Goal: Task Accomplishment & Management: Manage account settings

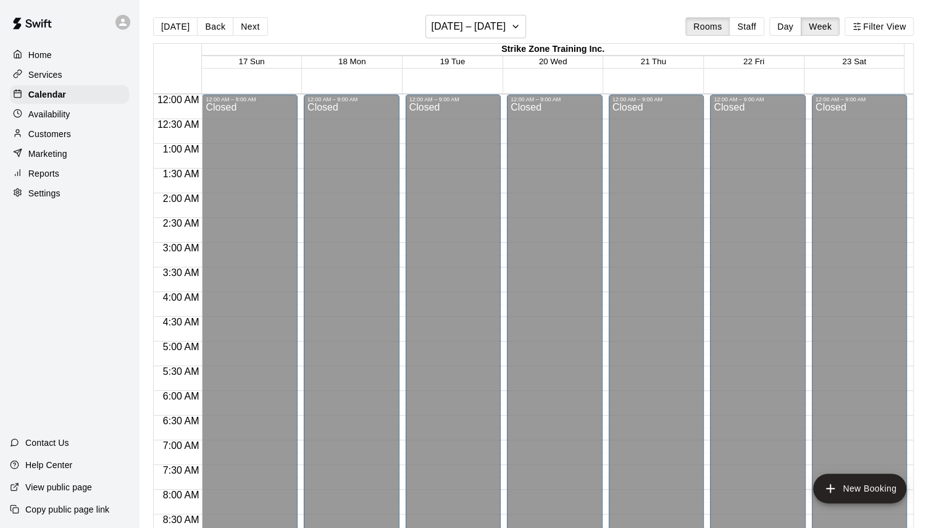
scroll to position [737, 0]
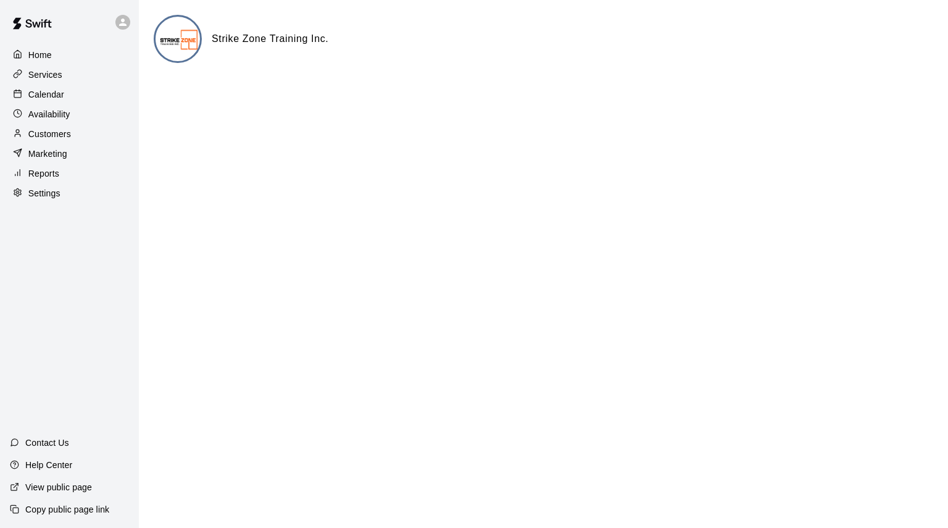
click at [28, 96] on p "Calendar" at bounding box center [46, 94] width 36 height 12
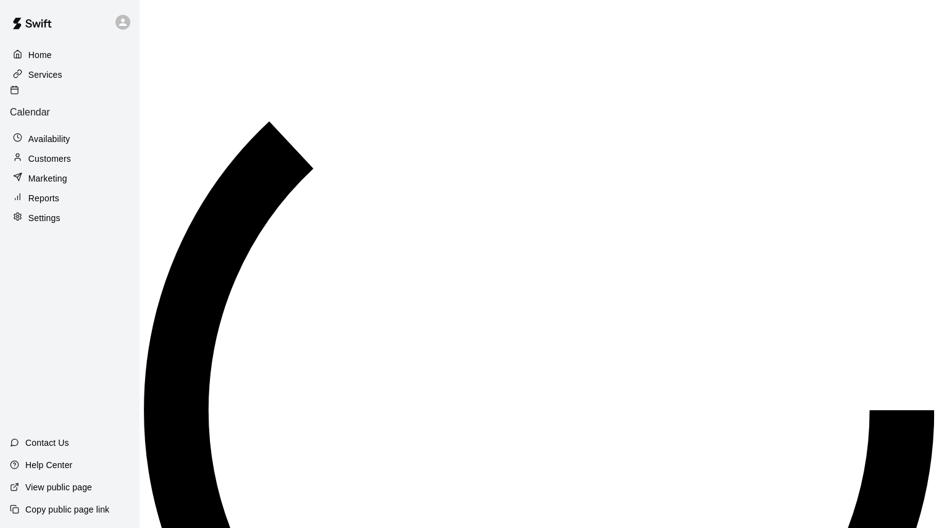
scroll to position [688, 0]
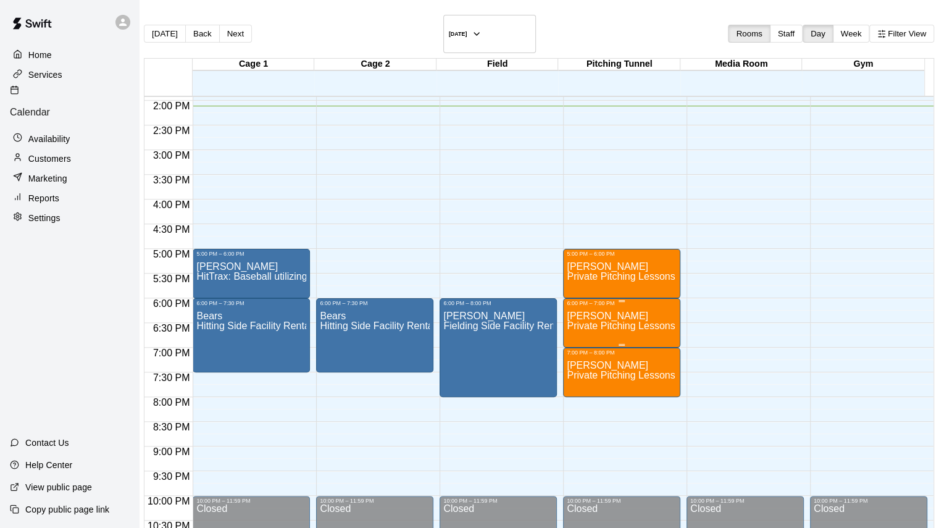
click at [612, 316] on p "Rowan Osborne" at bounding box center [622, 316] width 110 height 0
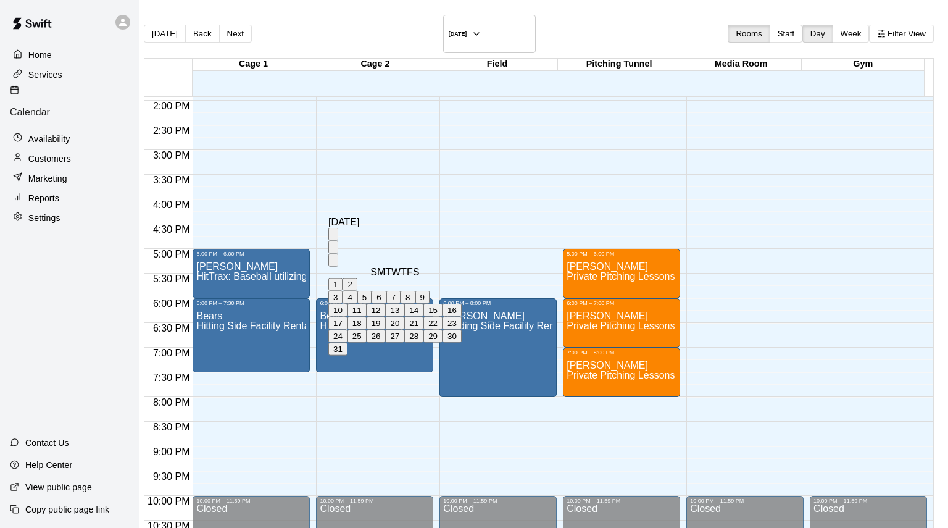
click at [367, 330] on button "18" at bounding box center [357, 323] width 19 height 13
type input "**********"
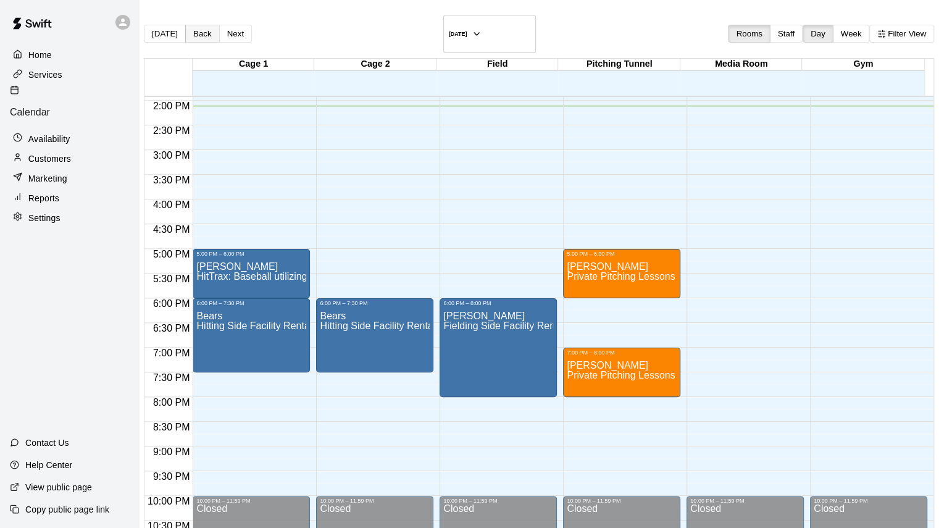
click at [211, 25] on button "Back" at bounding box center [202, 34] width 35 height 18
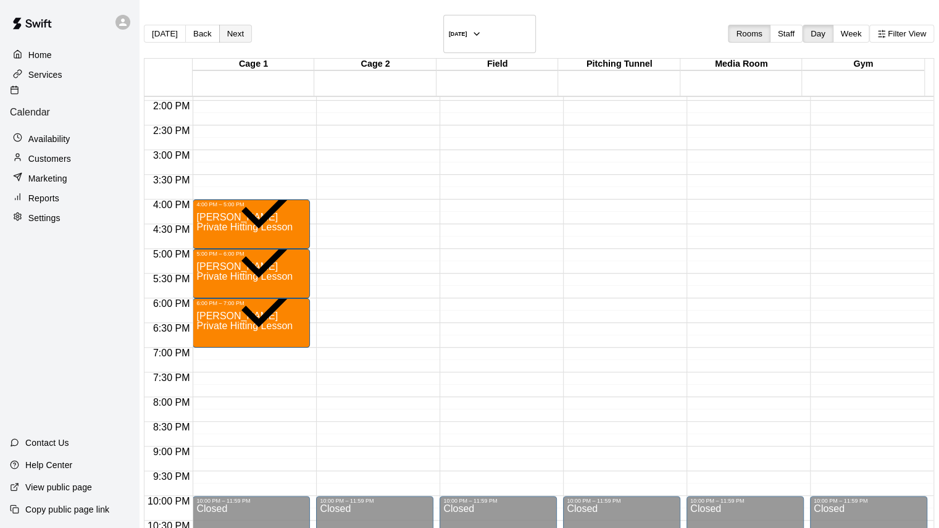
click at [242, 30] on button "Next" at bounding box center [235, 34] width 33 height 18
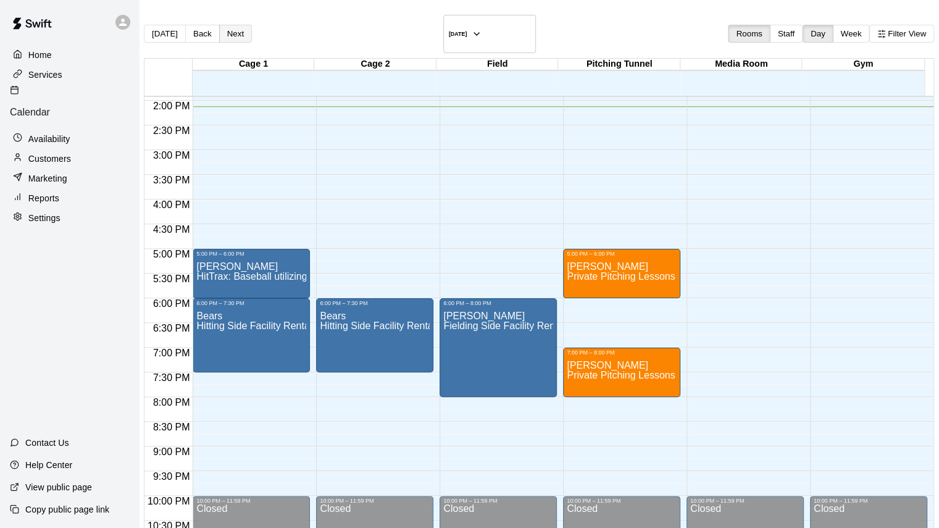
click at [242, 30] on button "Next" at bounding box center [235, 34] width 33 height 18
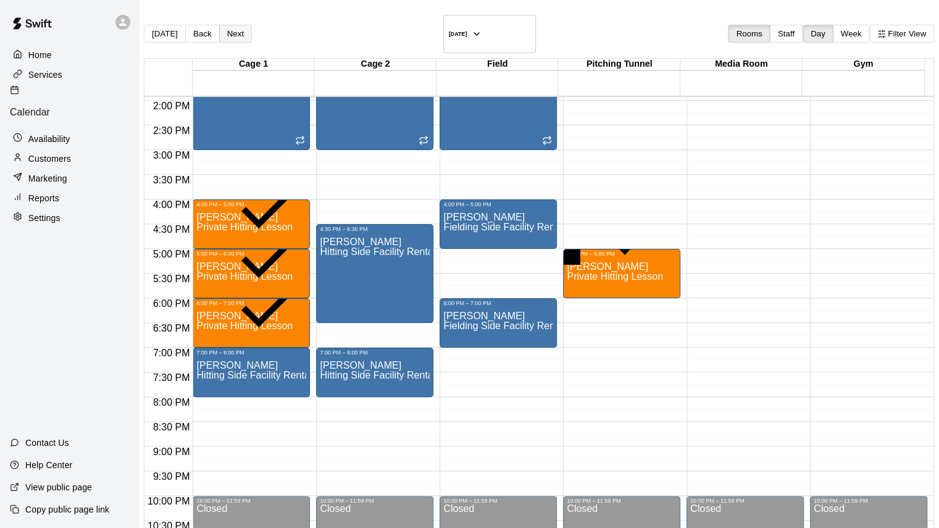
click at [242, 30] on button "Next" at bounding box center [235, 34] width 33 height 18
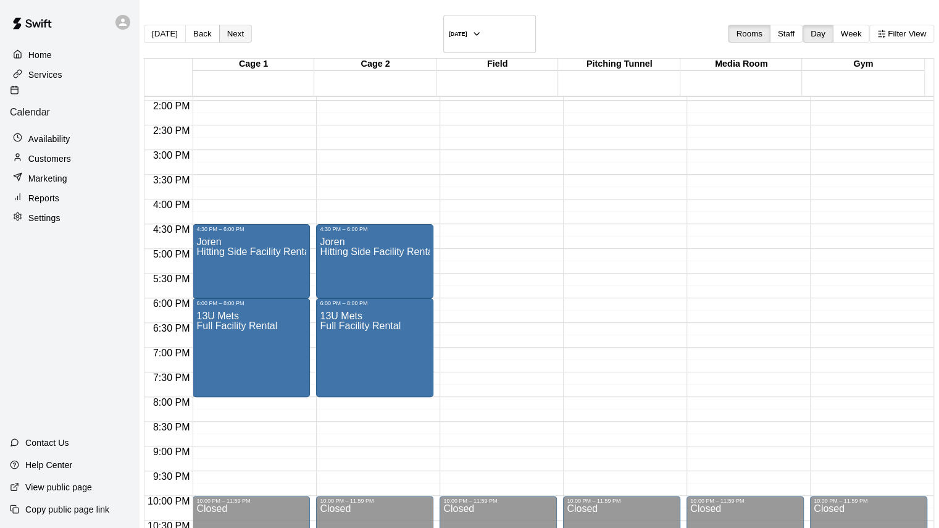
click at [242, 30] on button "Next" at bounding box center [235, 34] width 33 height 18
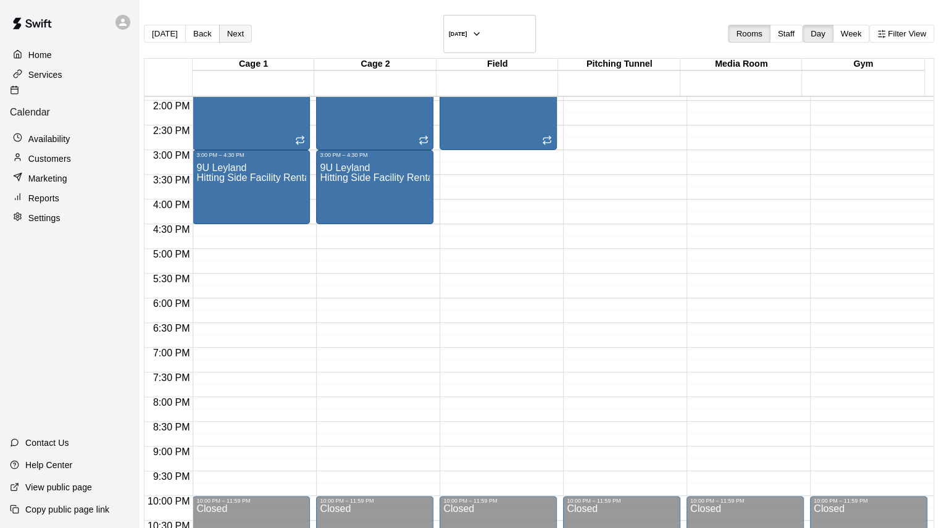
click at [242, 30] on button "Next" at bounding box center [235, 34] width 33 height 18
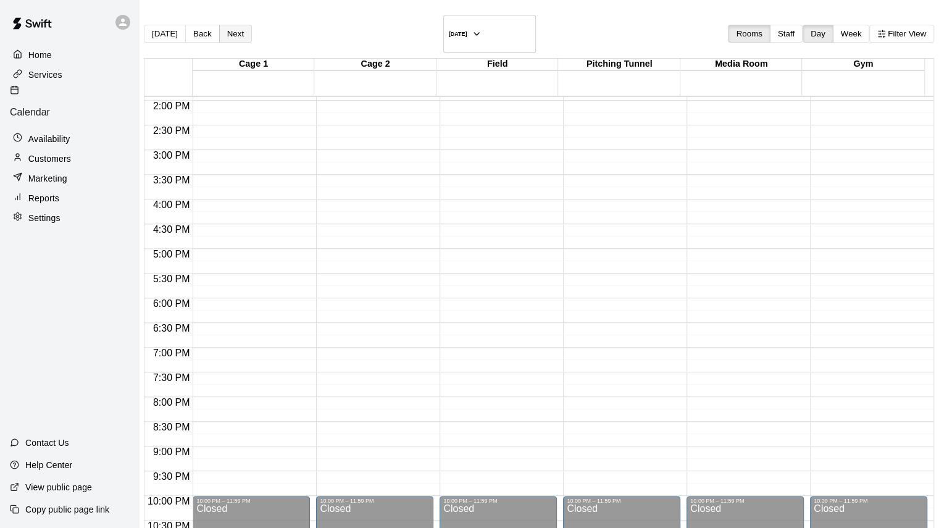
click at [242, 30] on button "Next" at bounding box center [235, 34] width 33 height 18
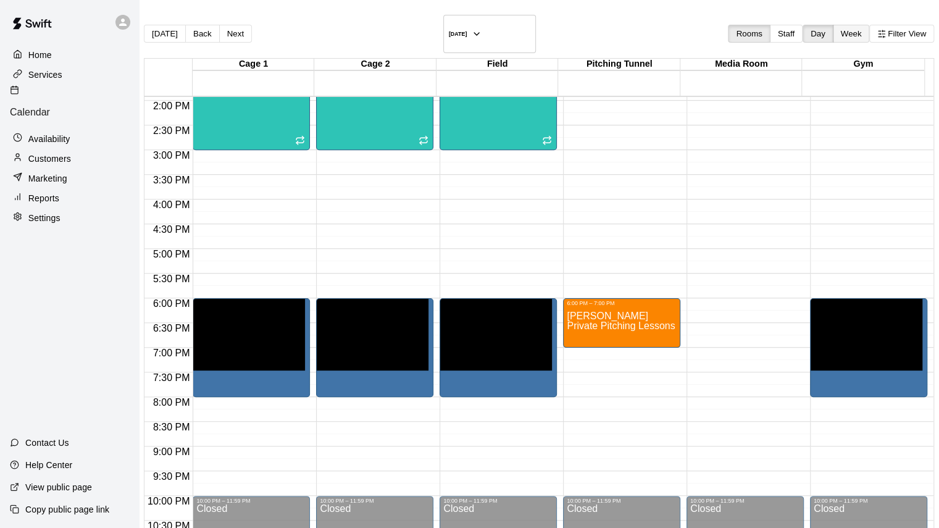
click at [835, 25] on button "Week" at bounding box center [851, 34] width 37 height 18
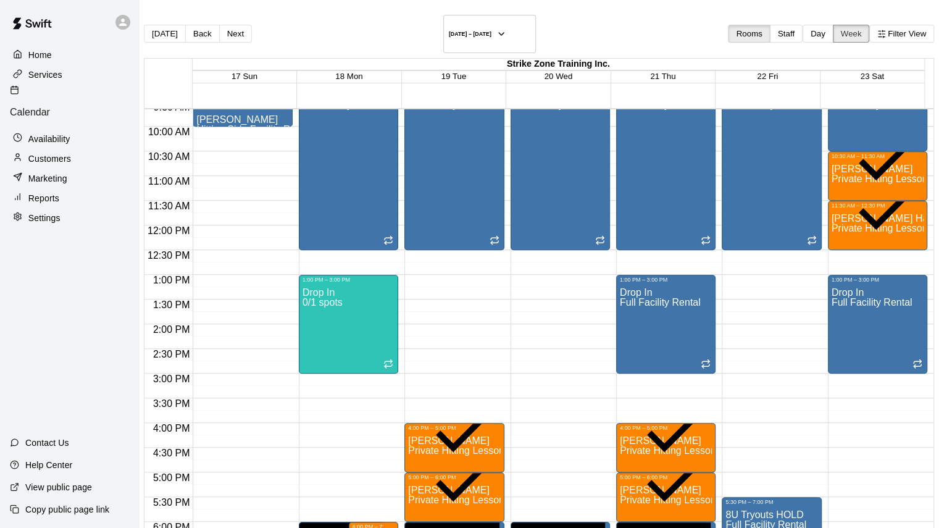
scroll to position [477, 0]
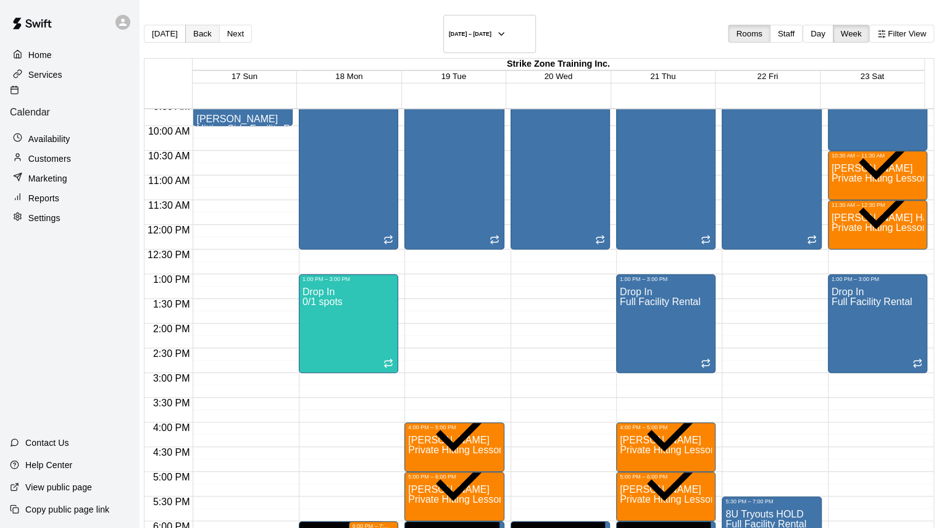
click at [210, 29] on button "Back" at bounding box center [202, 34] width 35 height 18
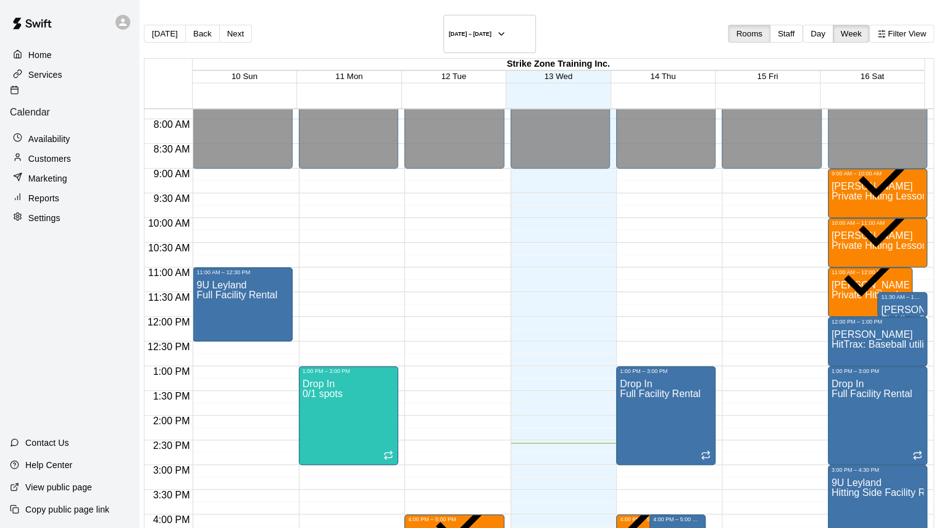
scroll to position [372, 0]
